Goal: Task Accomplishment & Management: Manage account settings

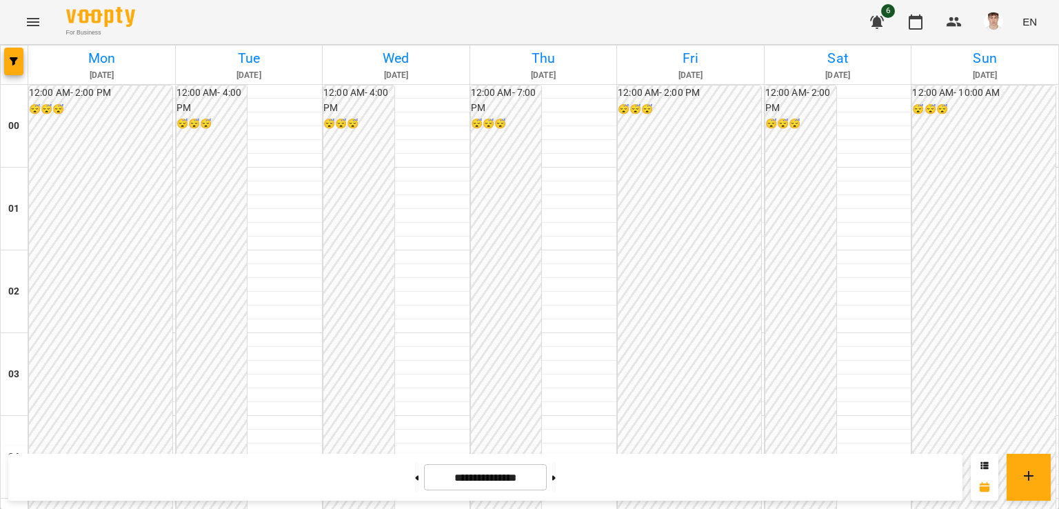
scroll to position [1417, 0]
click at [556, 472] on button at bounding box center [553, 477] width 3 height 30
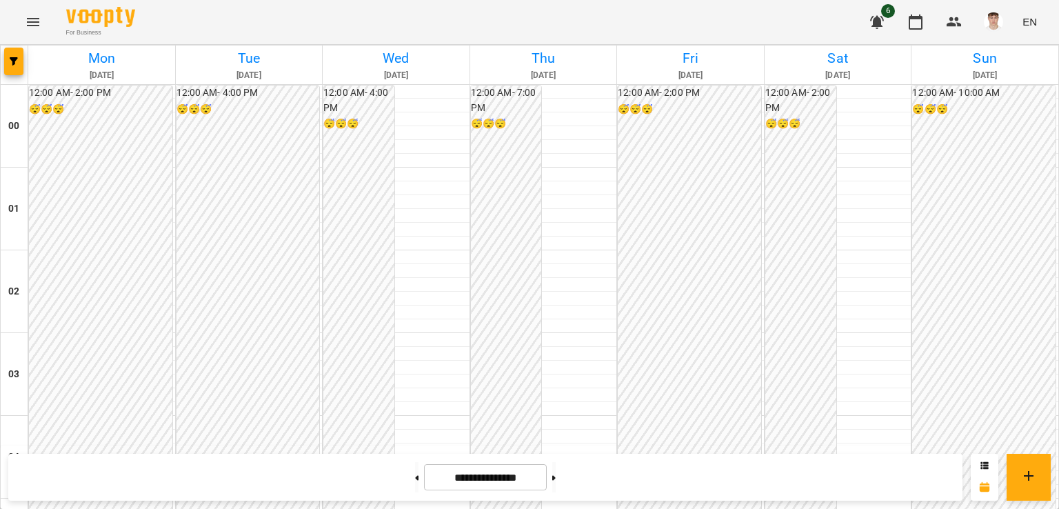
scroll to position [1210, 0]
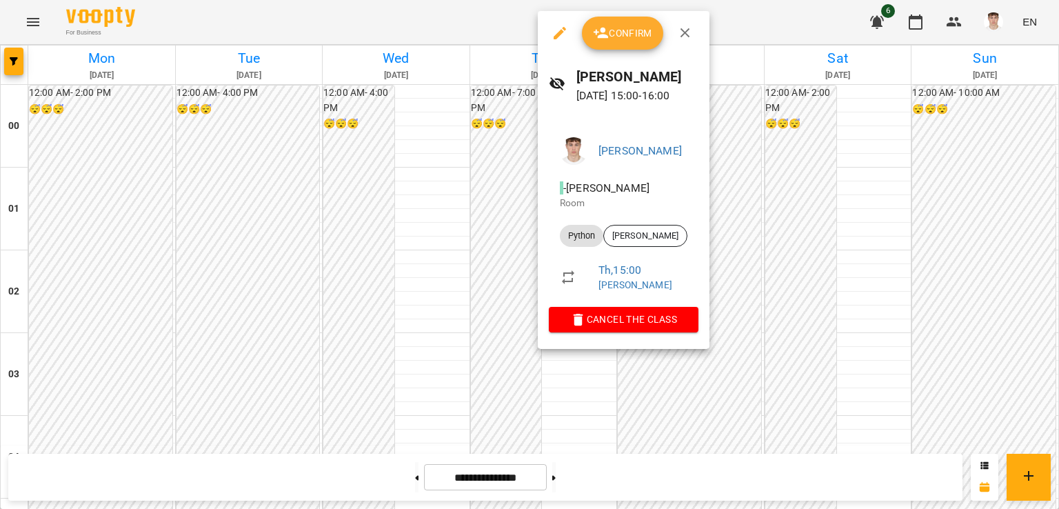
click at [443, 214] on div at bounding box center [529, 254] width 1059 height 509
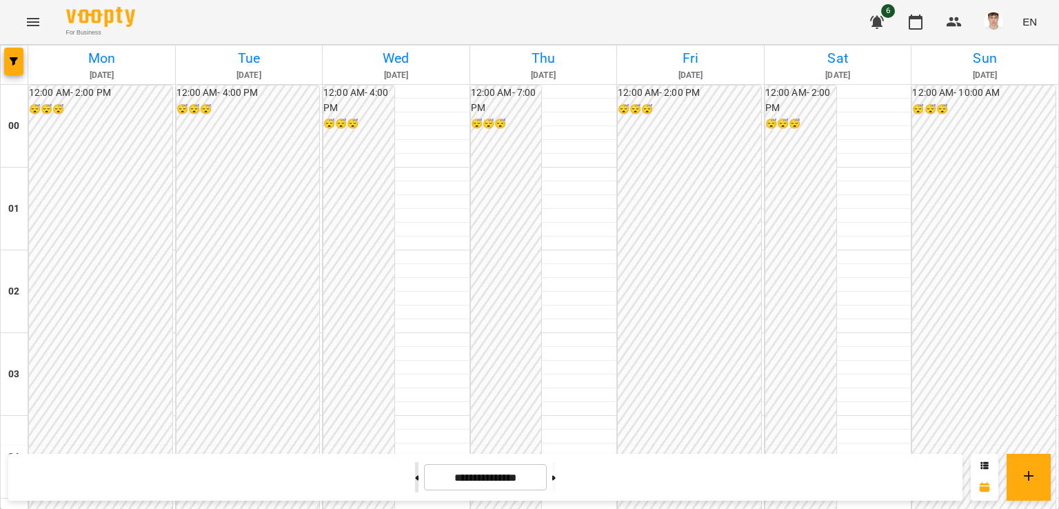
click at [415, 475] on button at bounding box center [416, 477] width 3 height 30
type input "**********"
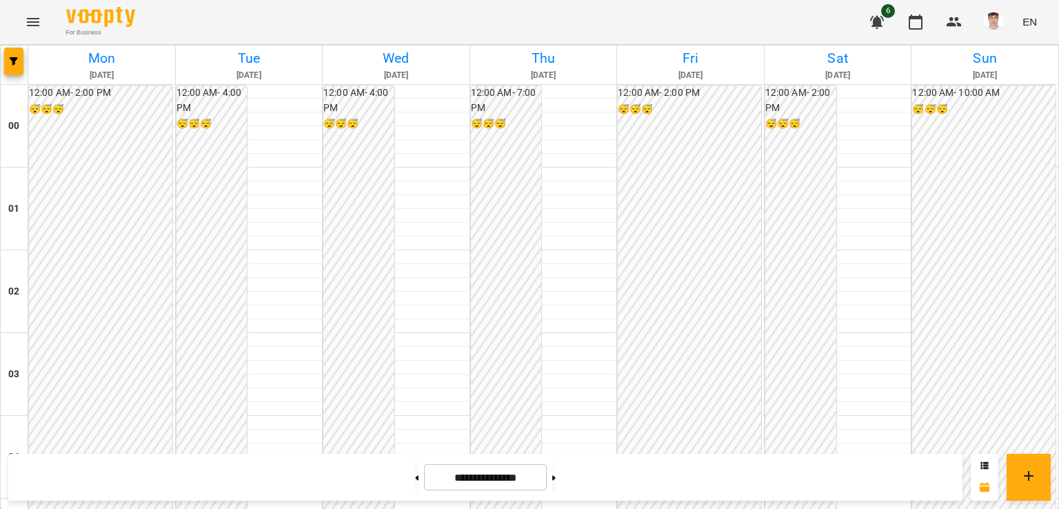
scroll to position [1279, 0]
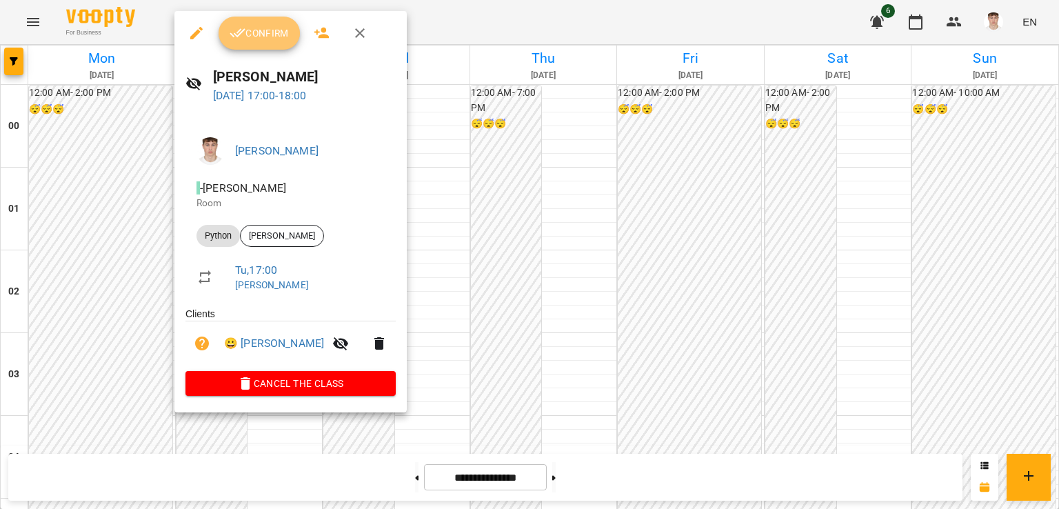
click at [247, 37] on span "Confirm" at bounding box center [259, 33] width 59 height 17
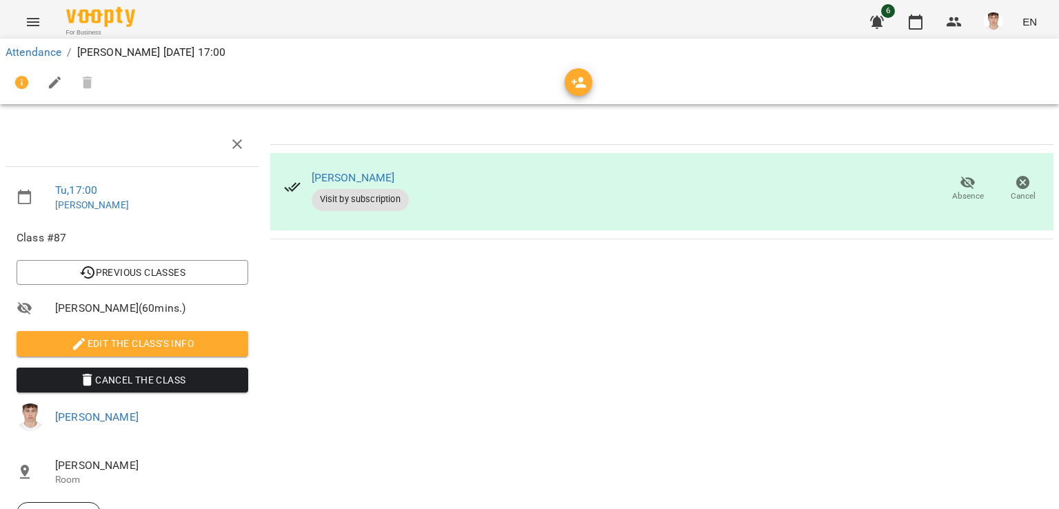
click at [131, 341] on span "Edit the class's Info" at bounding box center [133, 343] width 210 height 17
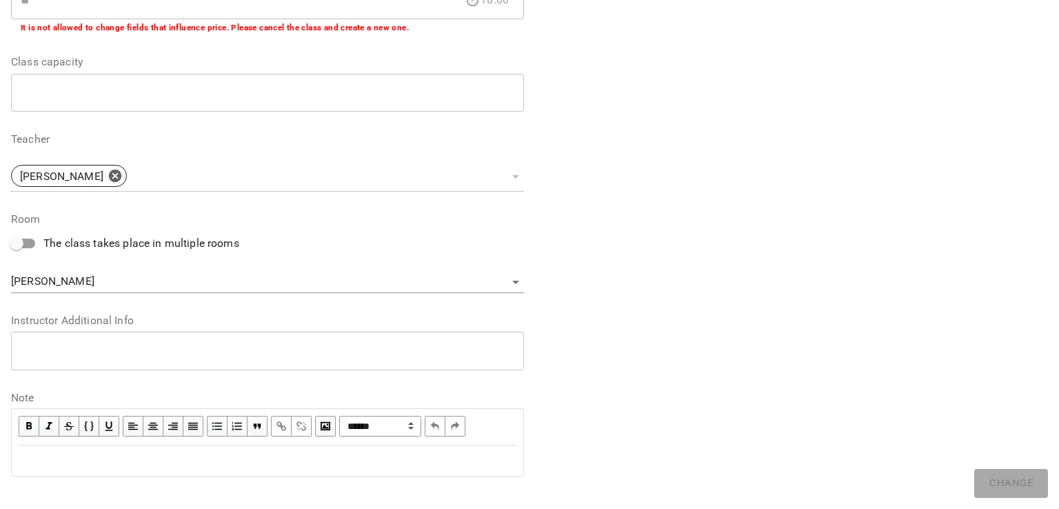
scroll to position [336, 0]
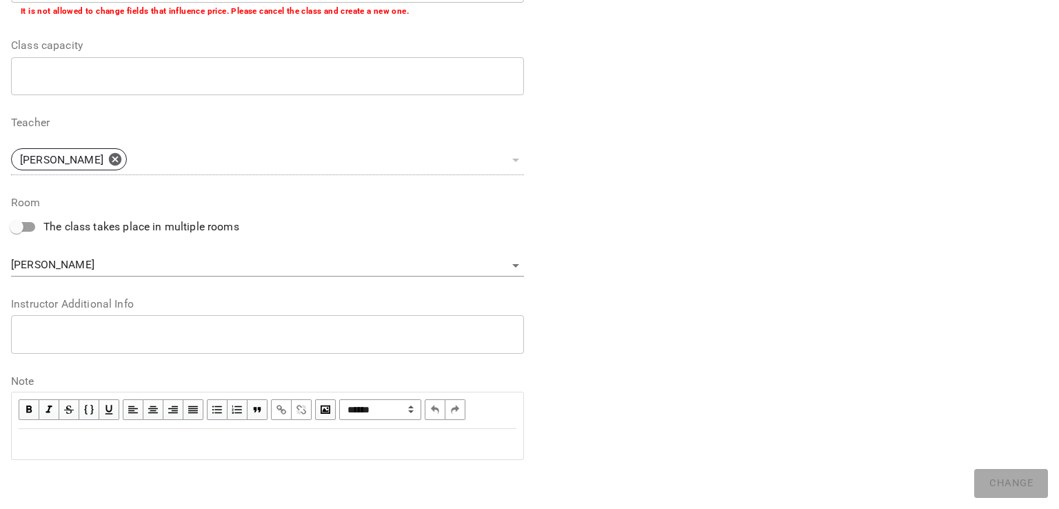
click at [101, 332] on textarea at bounding box center [268, 333] width 494 height 13
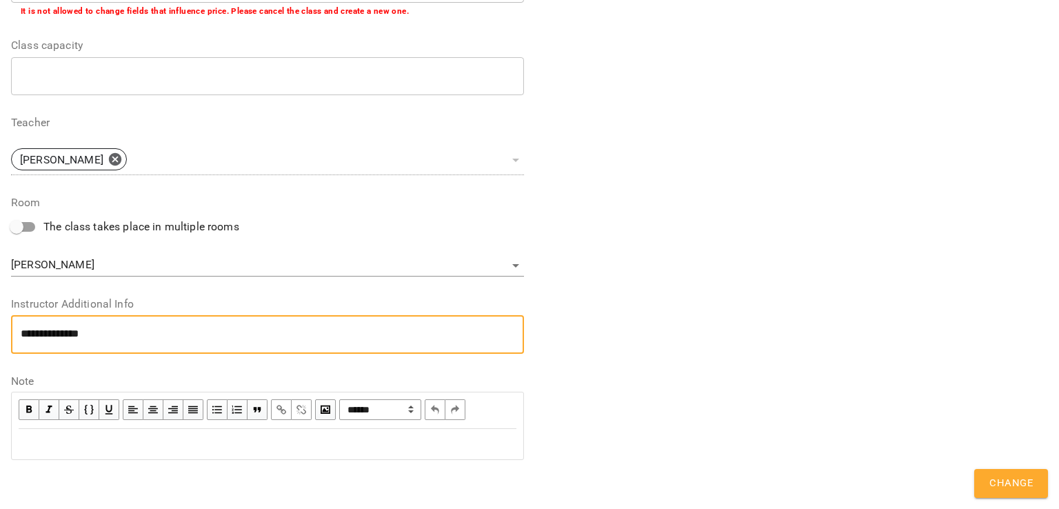
scroll to position [0, 0]
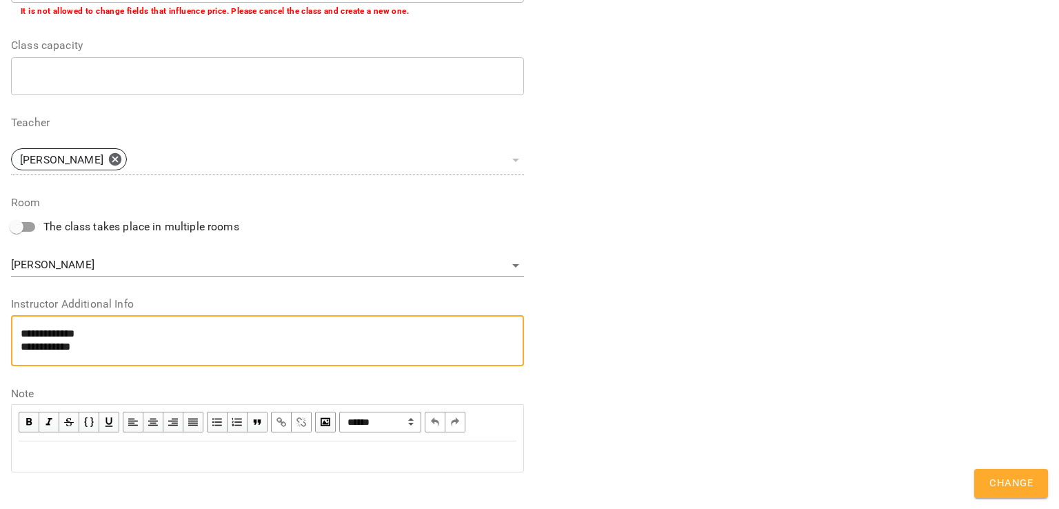
type textarea "**********"
click at [1025, 482] on span "Change" at bounding box center [1010, 483] width 43 height 18
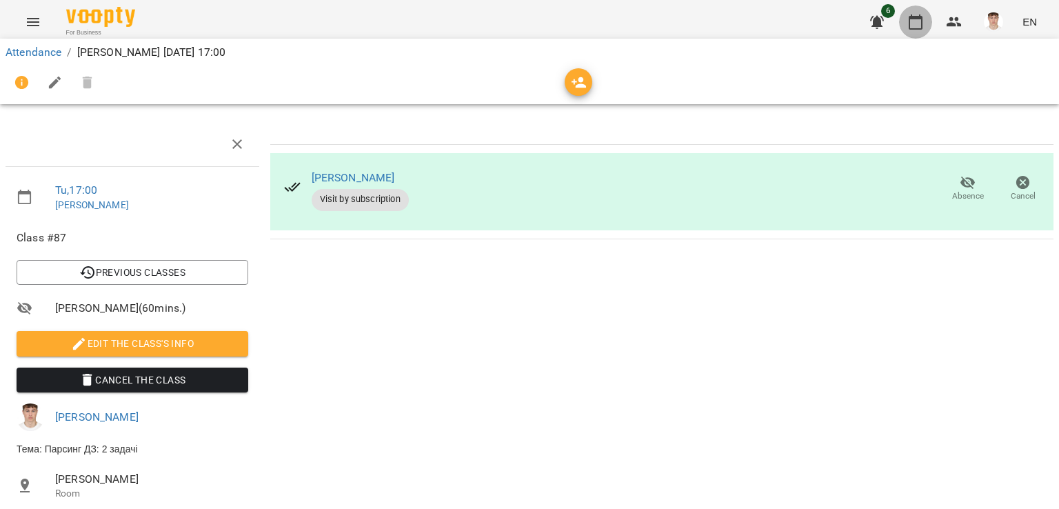
click at [929, 26] on button "button" at bounding box center [915, 22] width 33 height 33
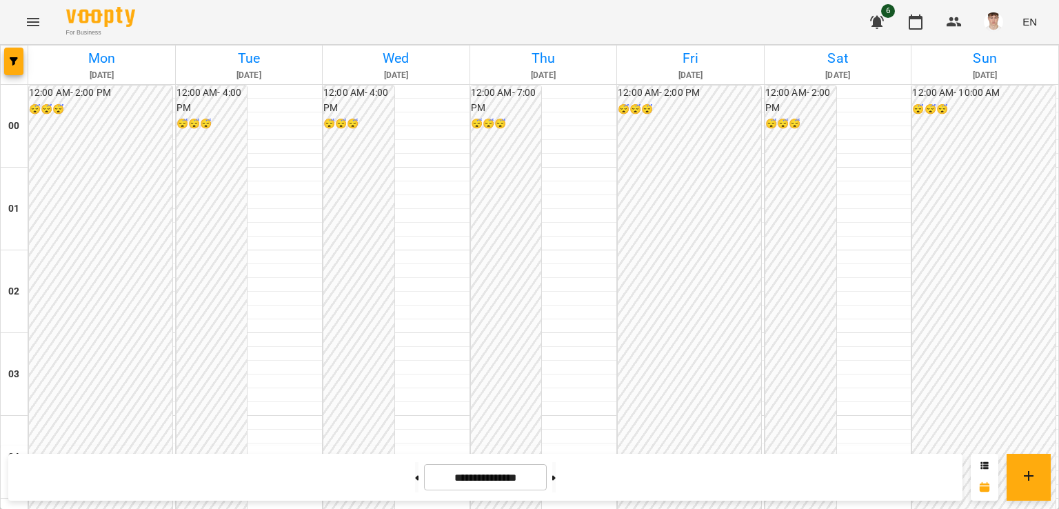
scroll to position [1586, 0]
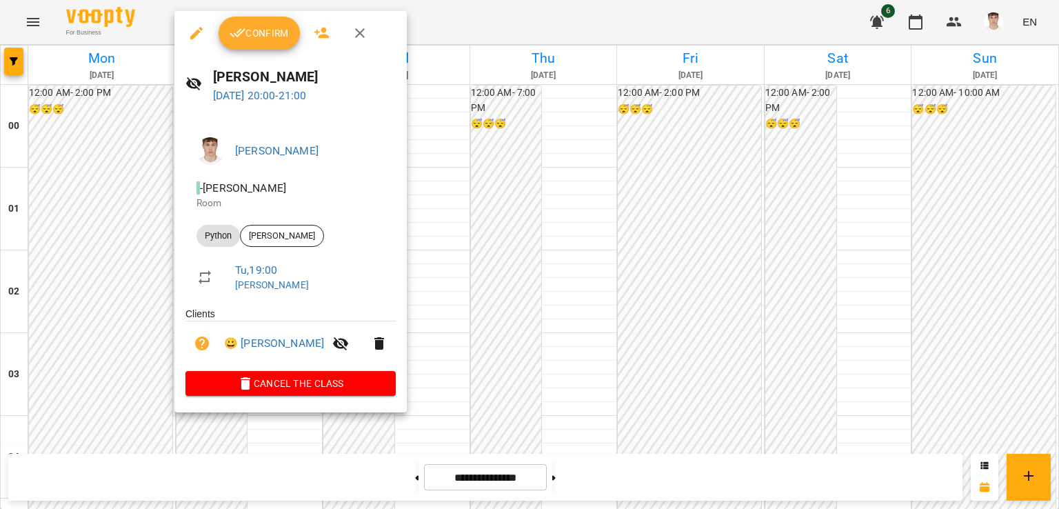
click at [58, 172] on div at bounding box center [529, 254] width 1059 height 509
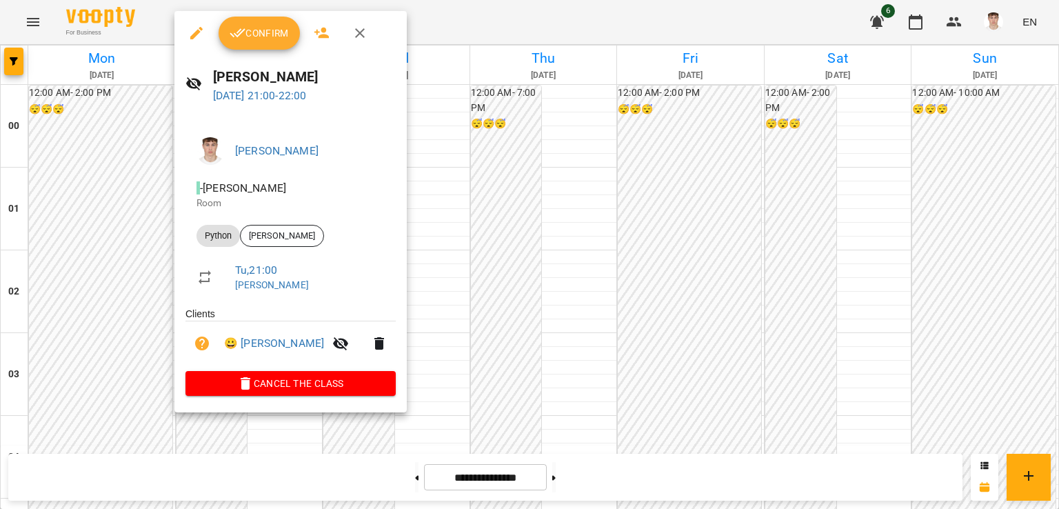
click at [118, 144] on div at bounding box center [529, 254] width 1059 height 509
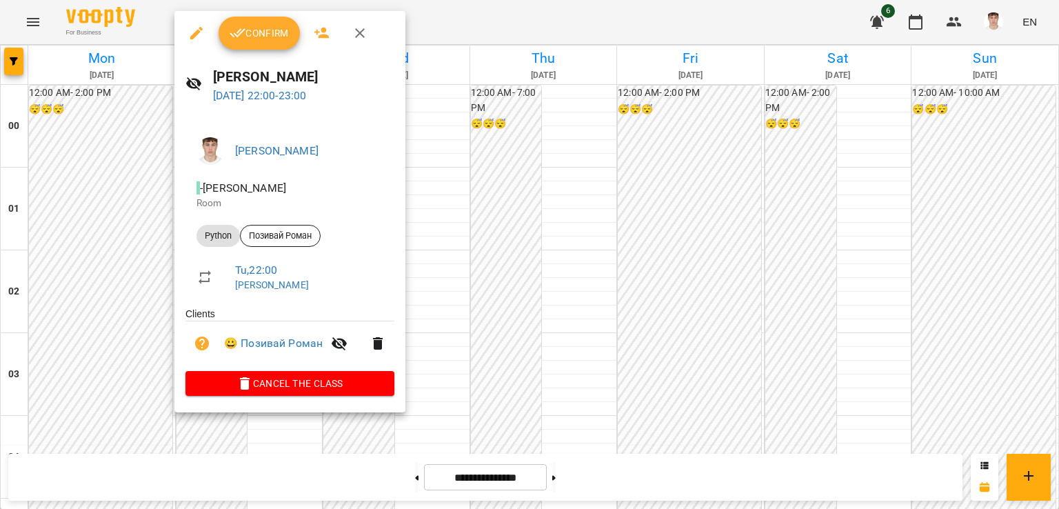
click at [111, 169] on div at bounding box center [529, 254] width 1059 height 509
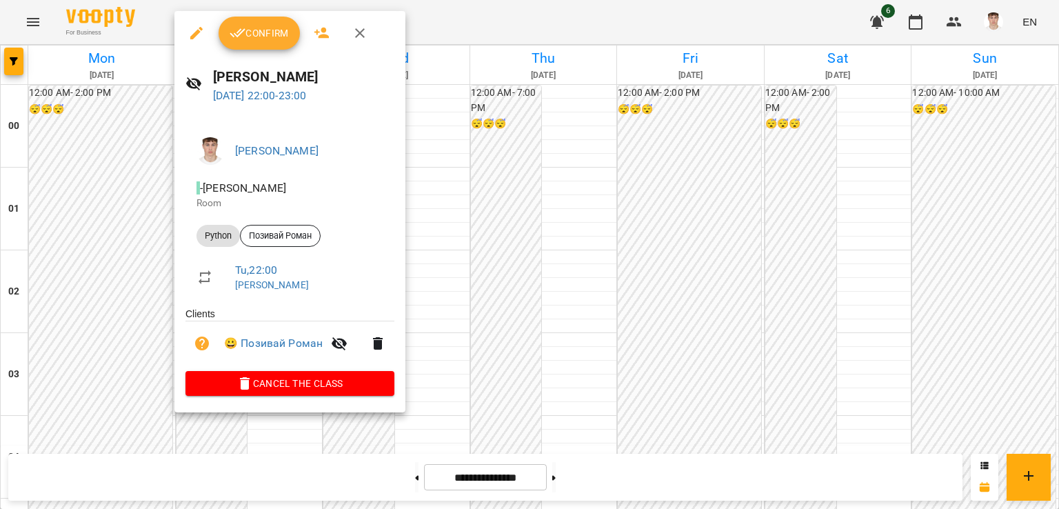
click at [119, 150] on div at bounding box center [529, 254] width 1059 height 509
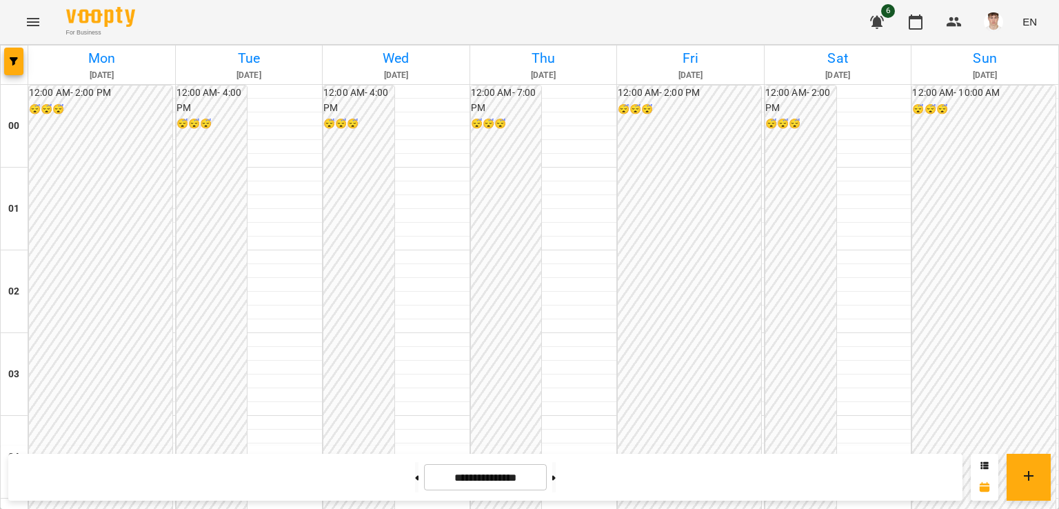
scroll to position [1448, 0]
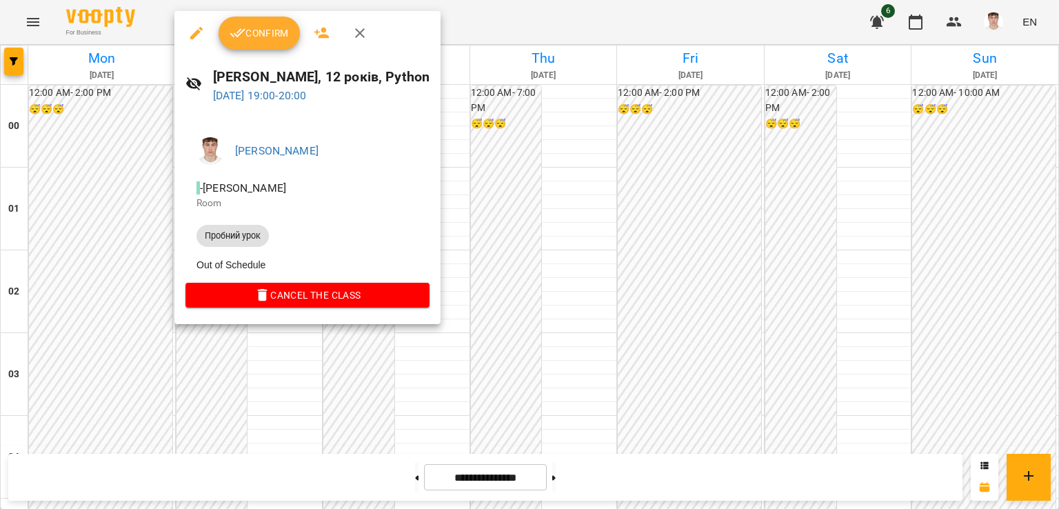
click at [96, 146] on div at bounding box center [529, 254] width 1059 height 509
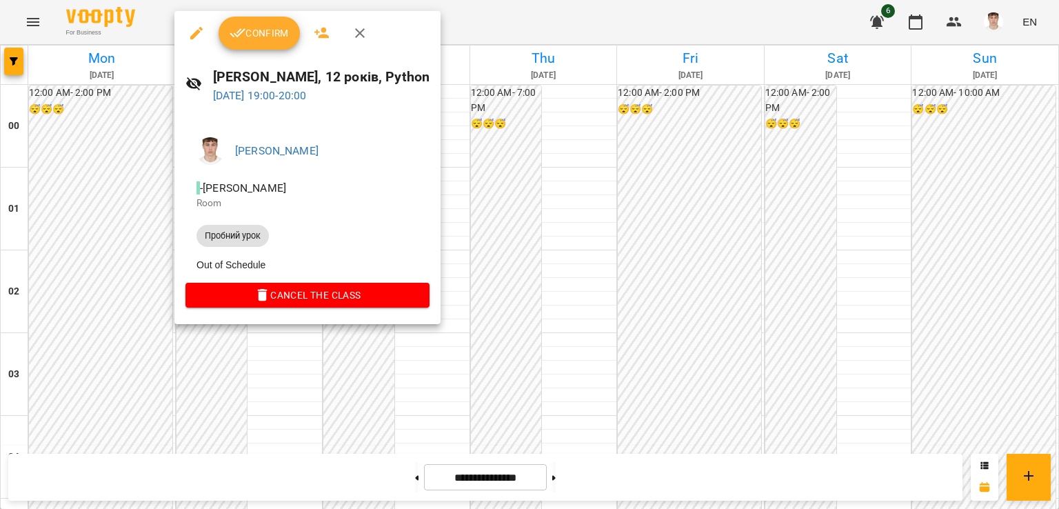
click at [113, 199] on div at bounding box center [529, 254] width 1059 height 509
